Goal: Information Seeking & Learning: Learn about a topic

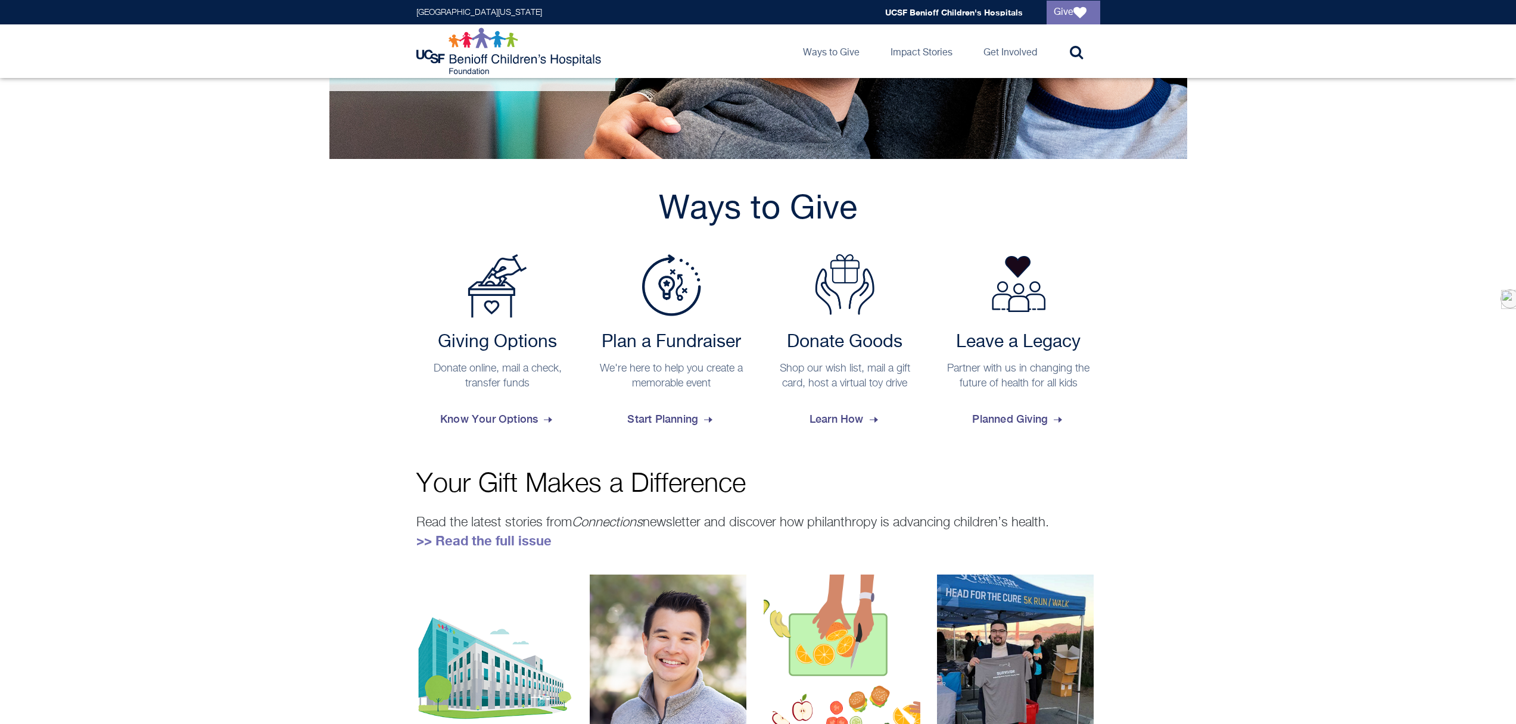
scroll to position [270, 0]
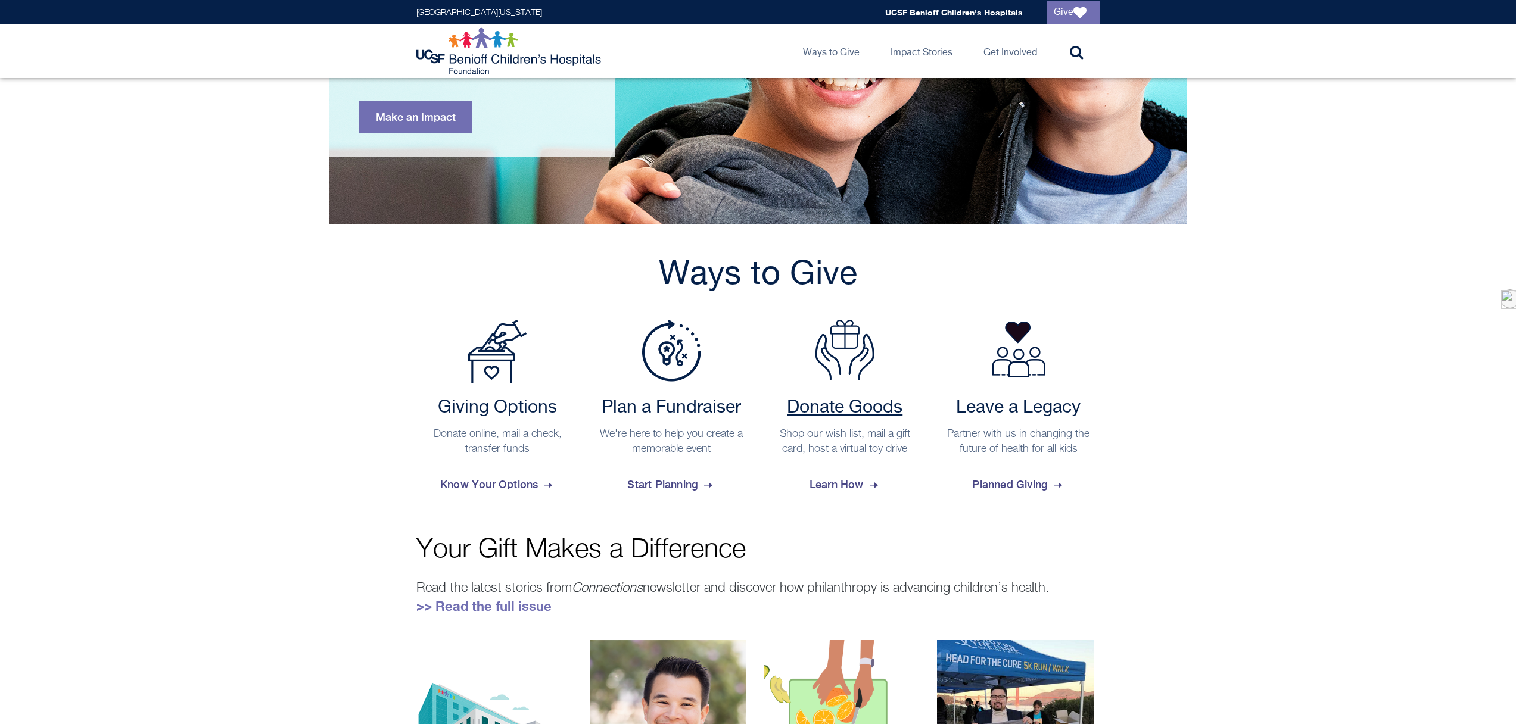
click at [844, 484] on span "Learn How" at bounding box center [844, 485] width 71 height 32
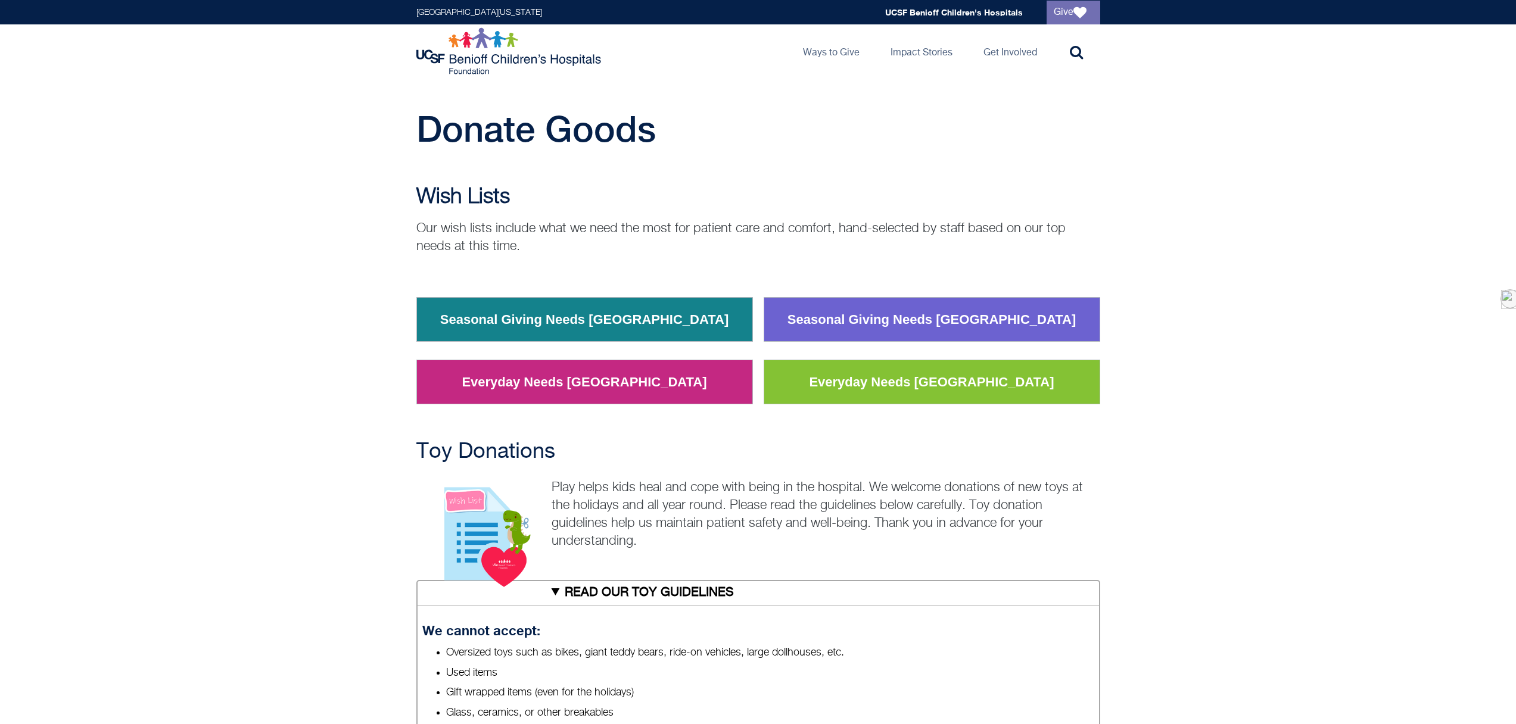
click at [650, 314] on link "Seasonal Giving Needs [GEOGRAPHIC_DATA]" at bounding box center [584, 319] width 307 height 31
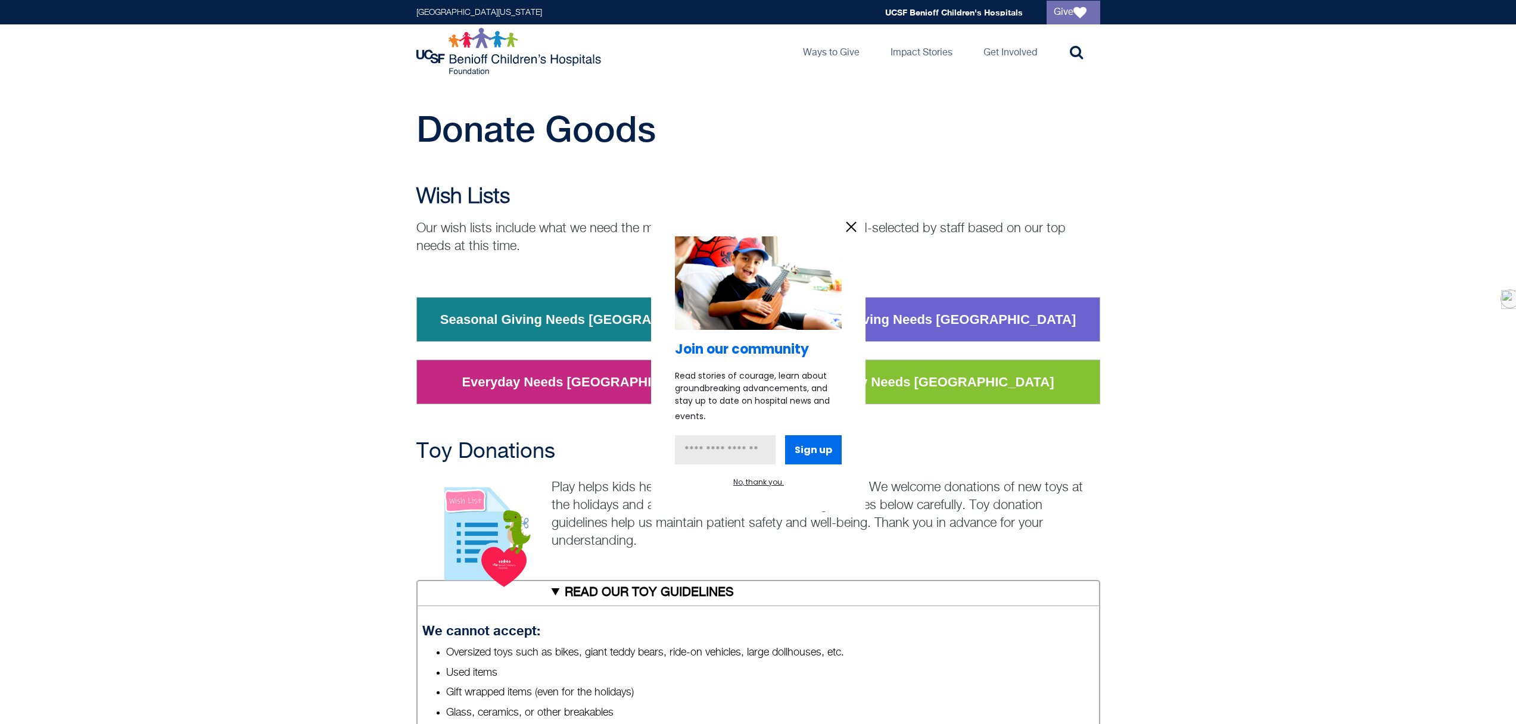
click at [543, 384] on div at bounding box center [758, 362] width 1516 height 724
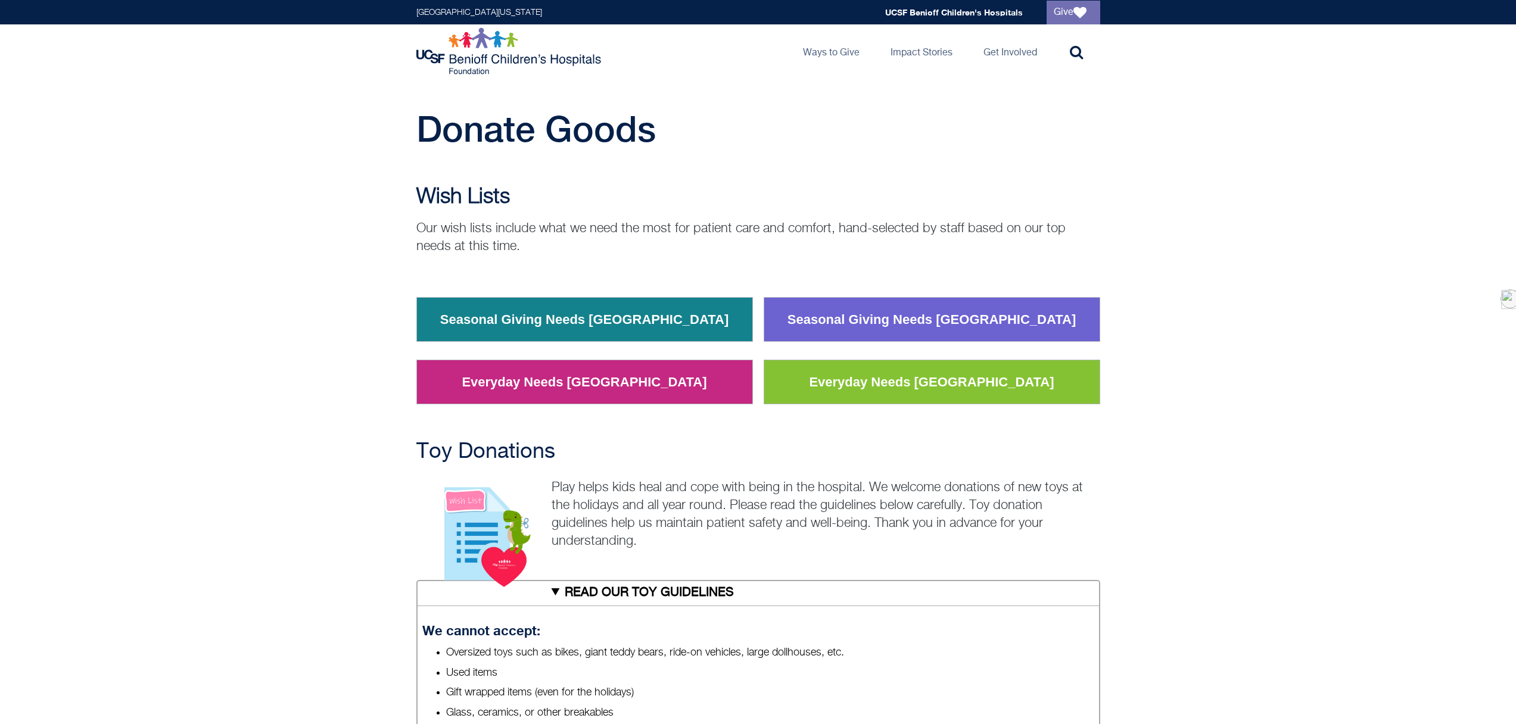
click at [547, 378] on link "Everyday Needs [GEOGRAPHIC_DATA]" at bounding box center [584, 382] width 263 height 31
